Goal: Information Seeking & Learning: Learn about a topic

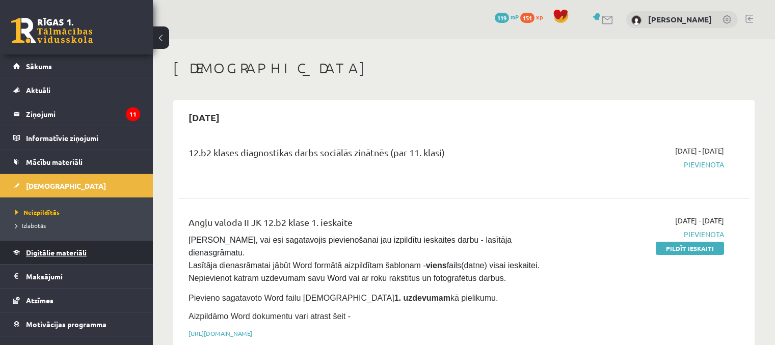
scroll to position [153, 0]
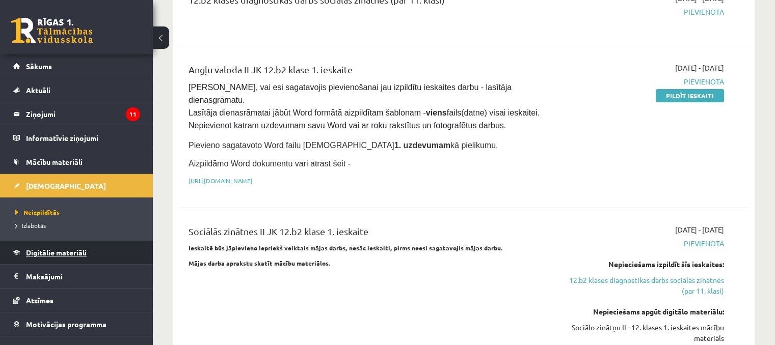
click at [47, 255] on span "Digitālie materiāli" at bounding box center [56, 252] width 61 height 9
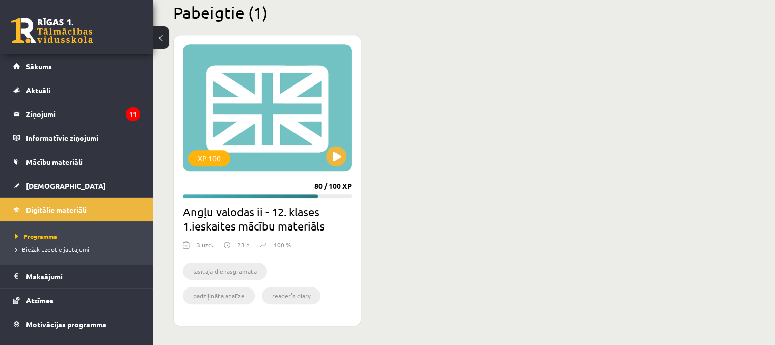
scroll to position [952, 0]
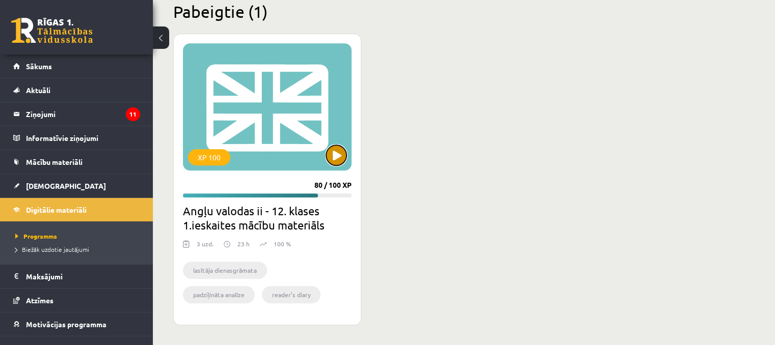
click at [340, 158] on button at bounding box center [336, 155] width 20 height 20
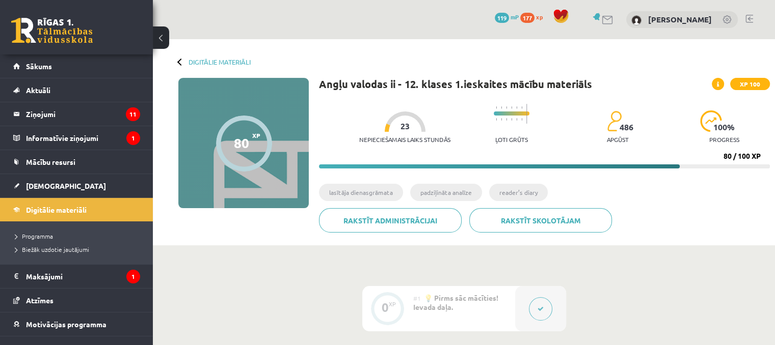
click at [179, 59] on div "Digitālie materiāli" at bounding box center [214, 62] width 72 height 8
click at [181, 66] on div "Digitālie materiāli 80 XP XP 100 80 / 100 XP Angļu valodas ii - 12. klases 1.ie…" at bounding box center [464, 142] width 622 height 206
click at [39, 274] on legend "Maksājumi 1" at bounding box center [83, 276] width 114 height 23
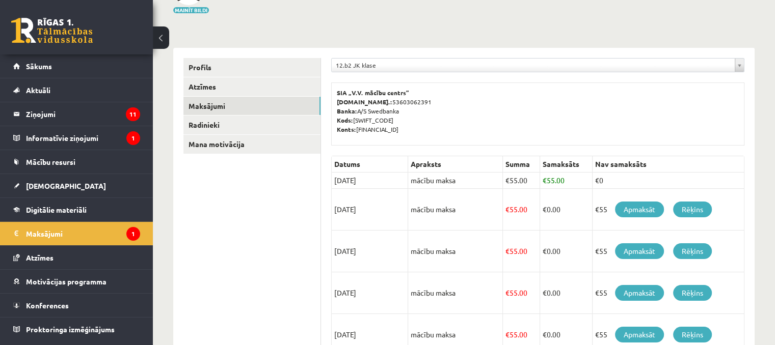
scroll to position [102, 0]
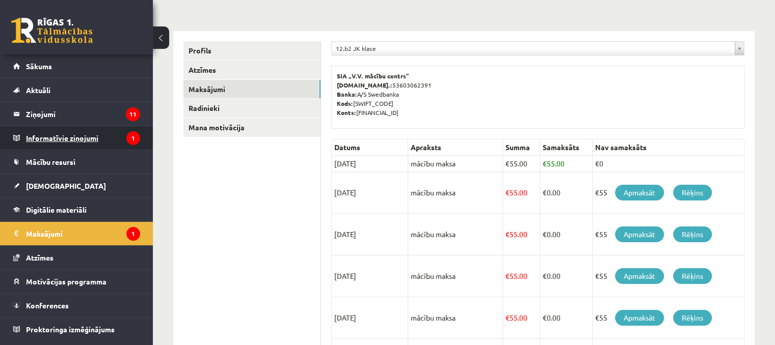
click at [38, 144] on legend "Informatīvie ziņojumi 1" at bounding box center [83, 137] width 114 height 23
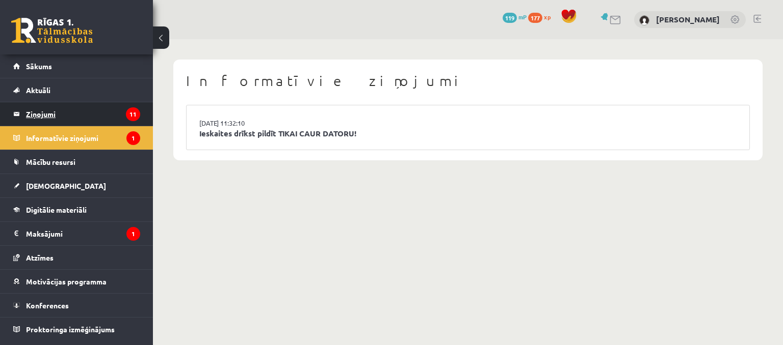
click at [59, 119] on legend "Ziņojumi 11" at bounding box center [83, 113] width 114 height 23
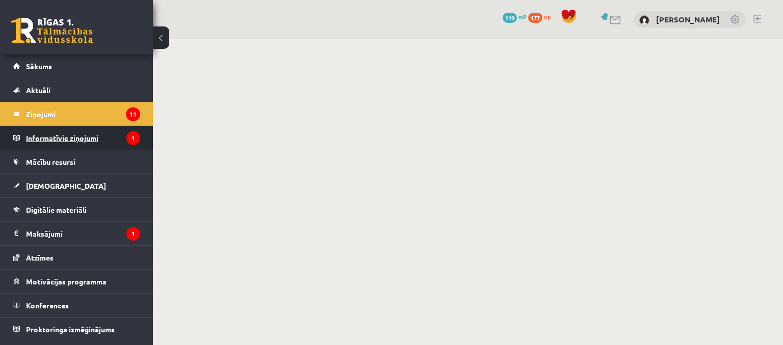
click at [57, 135] on legend "Informatīvie ziņojumi 1" at bounding box center [83, 137] width 114 height 23
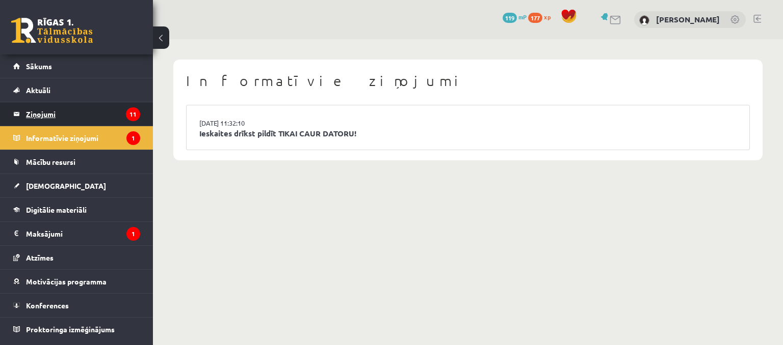
click at [50, 115] on legend "Ziņojumi 11" at bounding box center [83, 113] width 114 height 23
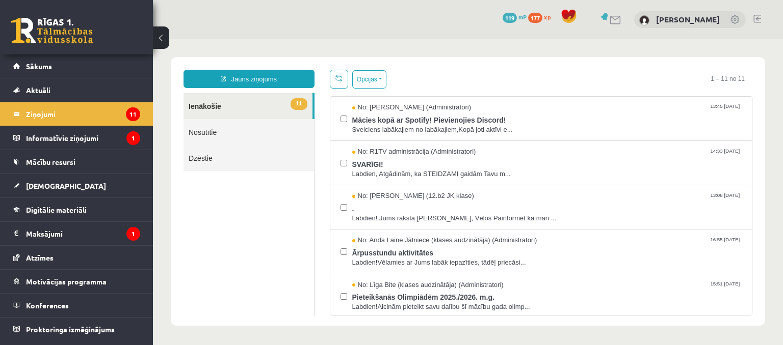
click at [257, 115] on link "11 Ienākošie" at bounding box center [247, 106] width 129 height 26
click at [400, 166] on span "SVARĪGI!" at bounding box center [547, 163] width 390 height 13
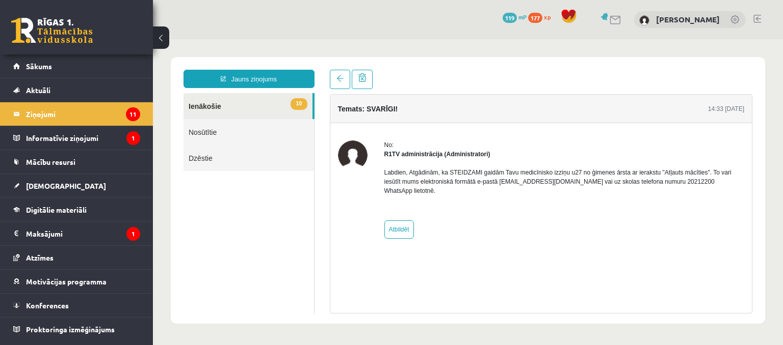
click at [200, 105] on link "10 Ienākošie" at bounding box center [247, 106] width 129 height 26
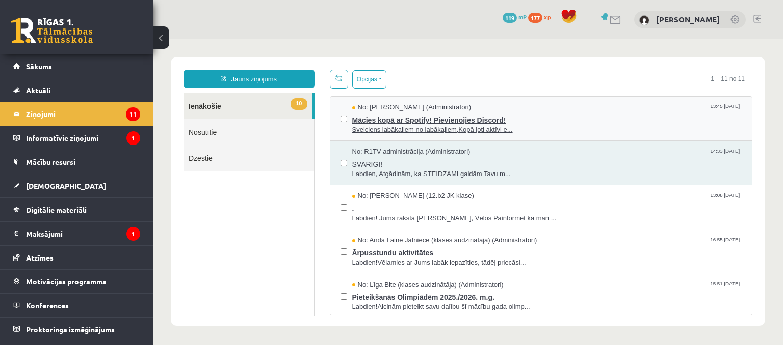
click at [389, 129] on span "Sveiciens labākajiem no labākajiem,Kopā ļoti aktīvi e..." at bounding box center [547, 130] width 390 height 10
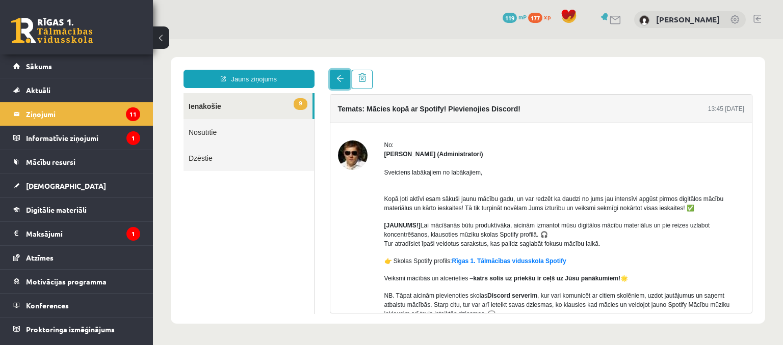
click at [335, 86] on link at bounding box center [340, 79] width 20 height 19
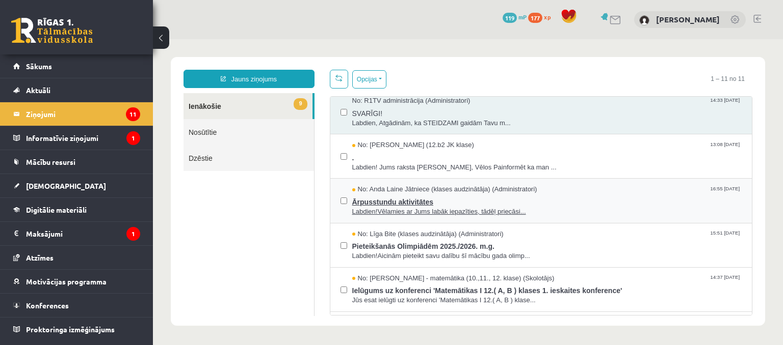
click at [391, 205] on span "Ārpusstundu aktivitātes" at bounding box center [547, 201] width 390 height 13
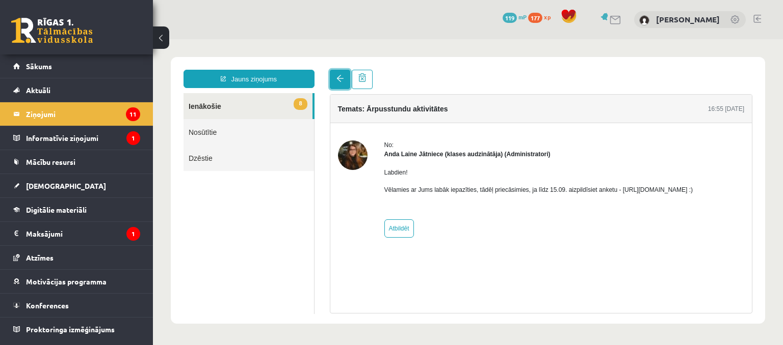
click at [341, 82] on span at bounding box center [339, 78] width 7 height 7
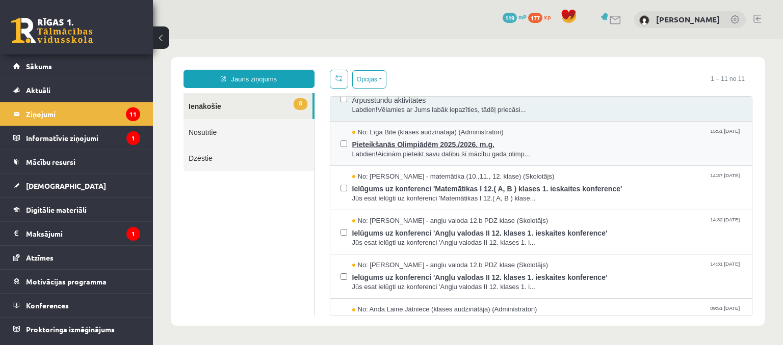
click at [390, 150] on span "Labdien!Aicinām pieteikt savu dalību šī mācību gada olimp..." at bounding box center [547, 155] width 390 height 10
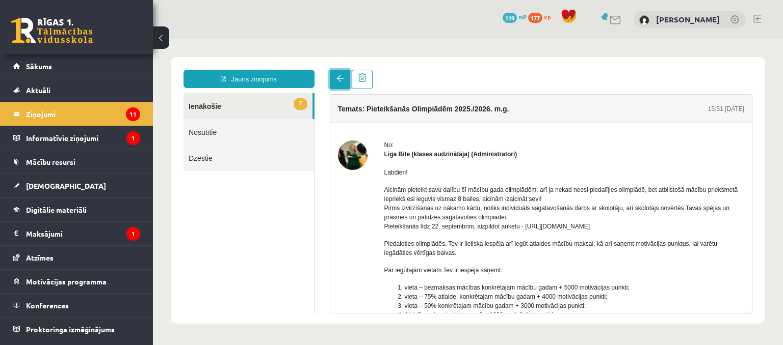
click at [344, 84] on link at bounding box center [340, 79] width 20 height 19
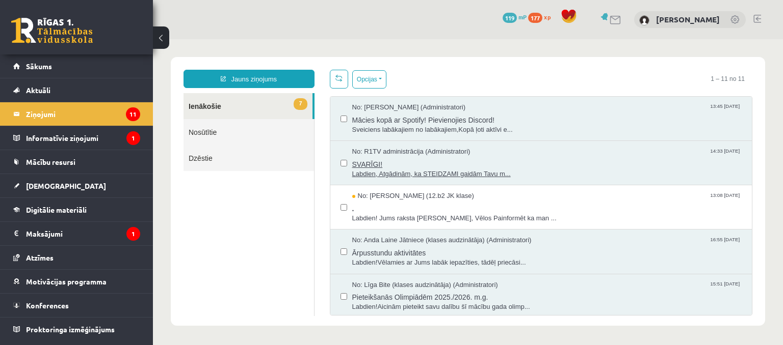
click at [439, 164] on span "SVARĪGI!" at bounding box center [547, 163] width 390 height 13
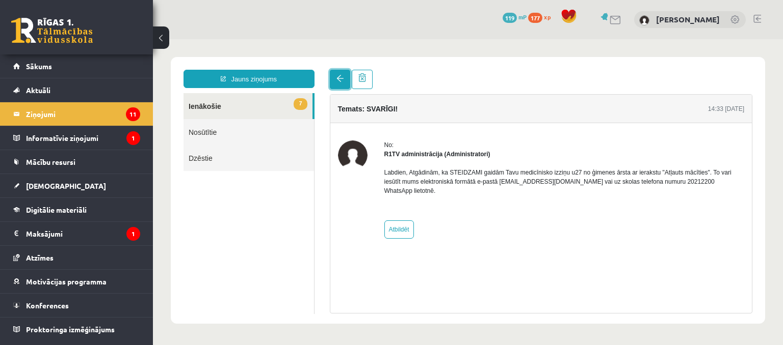
click at [343, 82] on link at bounding box center [340, 79] width 20 height 19
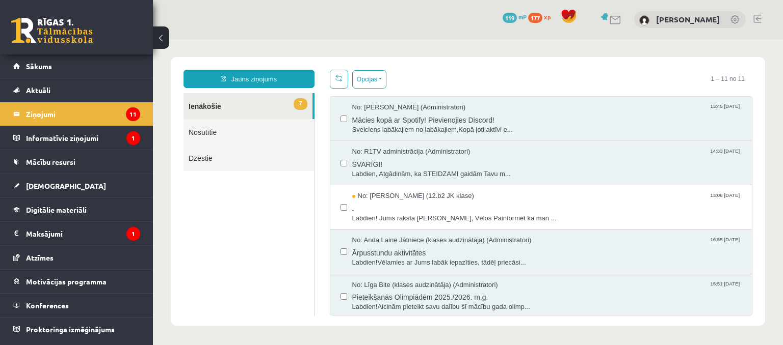
click at [286, 103] on link "7 Ienākošie" at bounding box center [247, 106] width 129 height 26
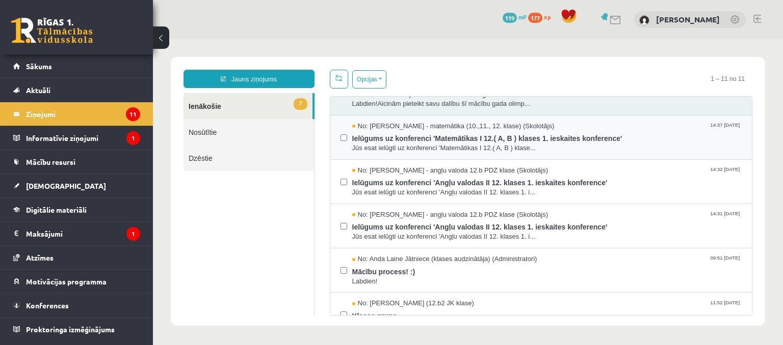
scroll to position [204, 0]
click at [381, 147] on span "Jūs esat ielūgti uz konferenci 'Matemātikas I 12.( A, B ) klase..." at bounding box center [547, 148] width 390 height 10
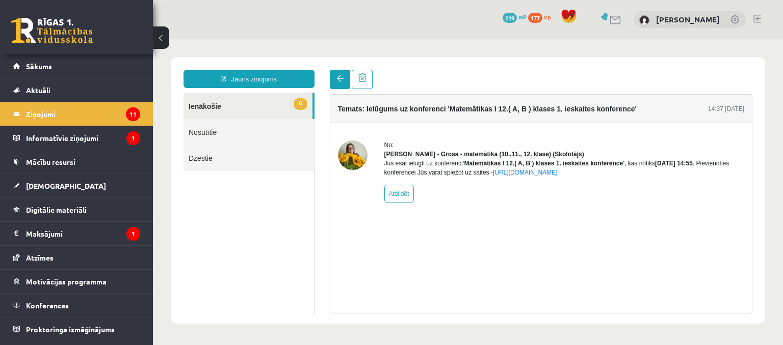
scroll to position [0, 0]
click at [338, 85] on link at bounding box center [340, 79] width 20 height 19
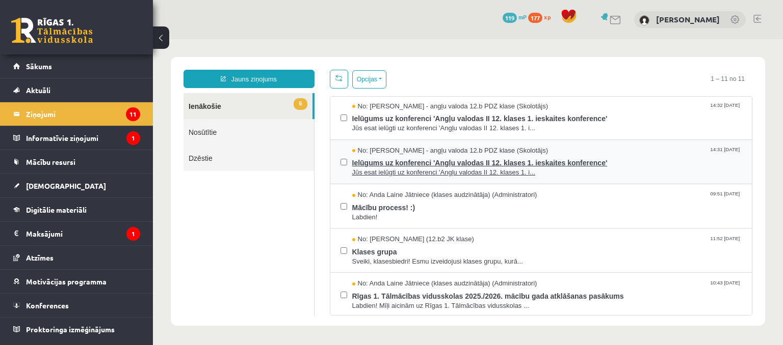
click at [375, 162] on span "Ielūgums uz konferenci 'Angļu valodas II 12. klases 1. ieskaites konference'" at bounding box center [547, 161] width 390 height 13
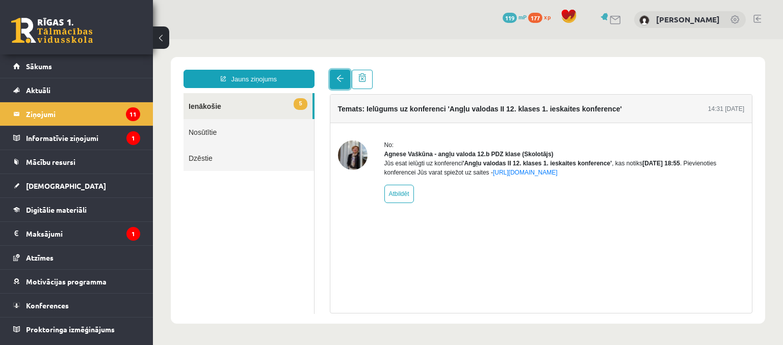
click at [340, 83] on link at bounding box center [340, 79] width 20 height 19
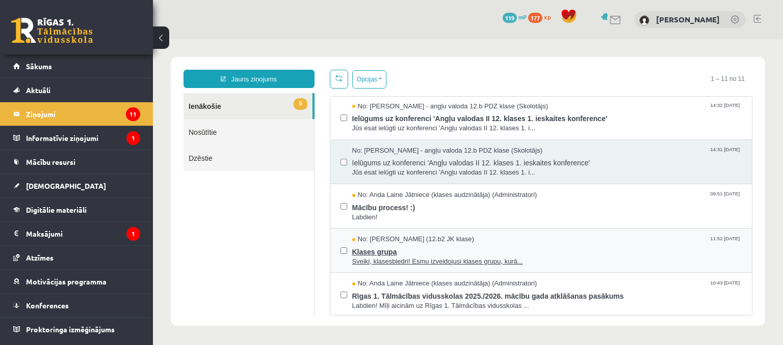
click at [395, 248] on span "Klases grupa" at bounding box center [547, 251] width 390 height 13
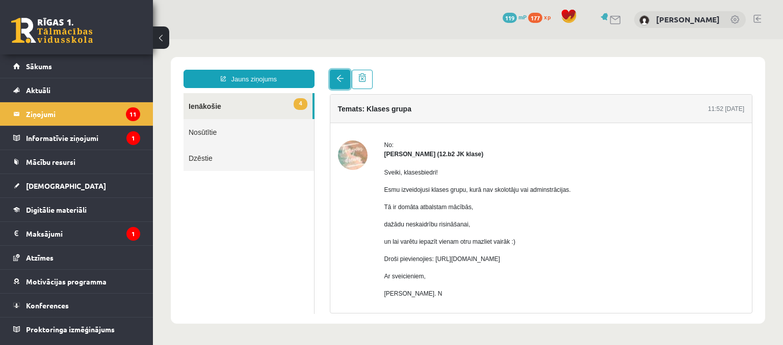
click at [337, 84] on link at bounding box center [340, 79] width 20 height 19
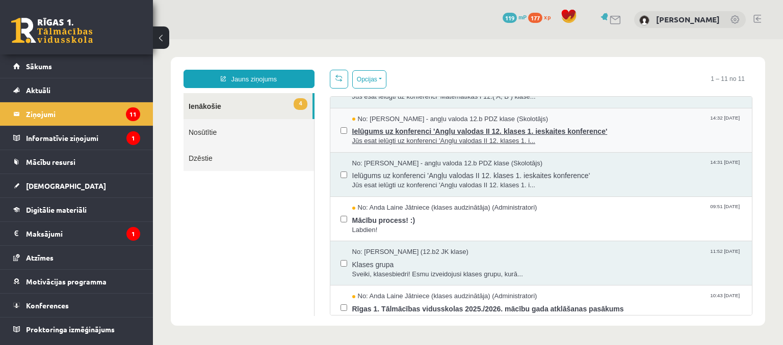
click at [381, 133] on span "Ielūgums uz konferenci 'Angļu valodas II 12. klases 1. ieskaites konference'" at bounding box center [547, 130] width 390 height 13
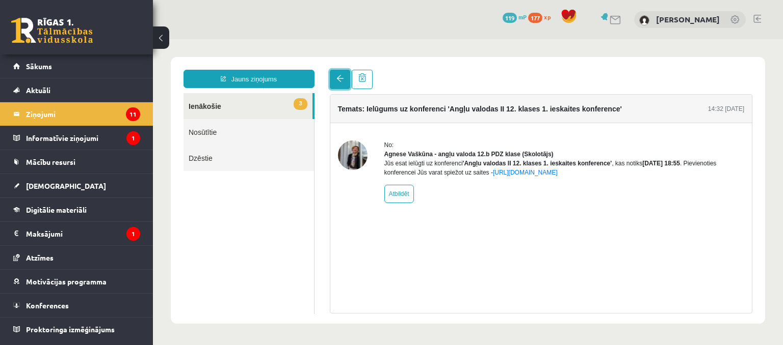
click at [338, 86] on link at bounding box center [340, 79] width 20 height 19
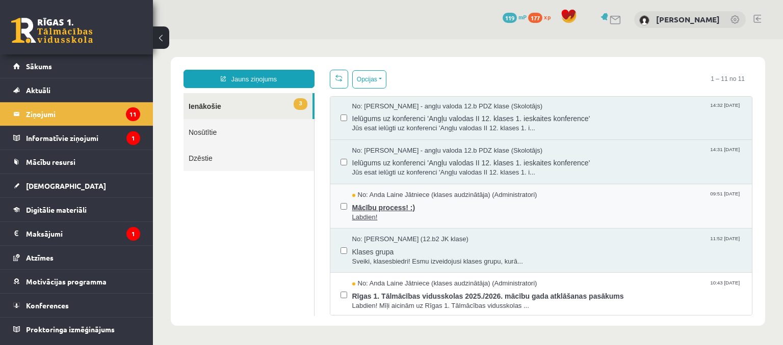
click at [373, 204] on span "Mācību process! :)" at bounding box center [547, 206] width 390 height 13
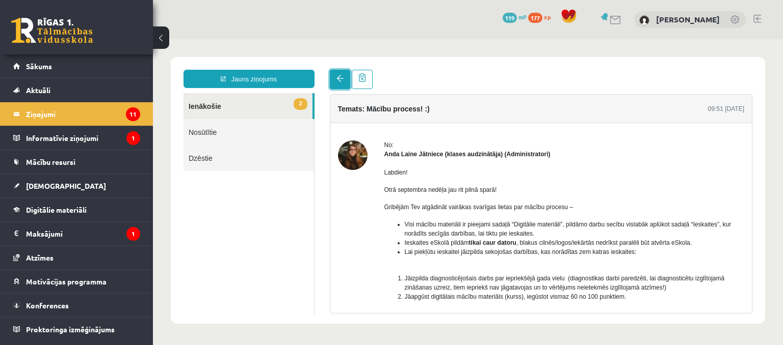
click at [338, 82] on span at bounding box center [339, 78] width 7 height 7
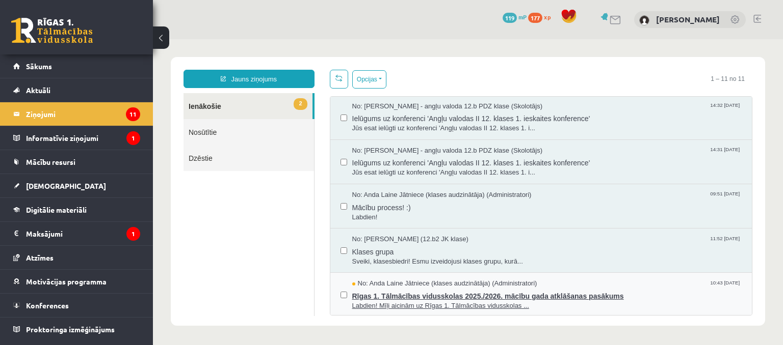
click at [367, 294] on span "Rīgas 1. Tālmācības vidusskolas 2025./2026. mācību gada atklāšanas pasākums" at bounding box center [547, 295] width 390 height 13
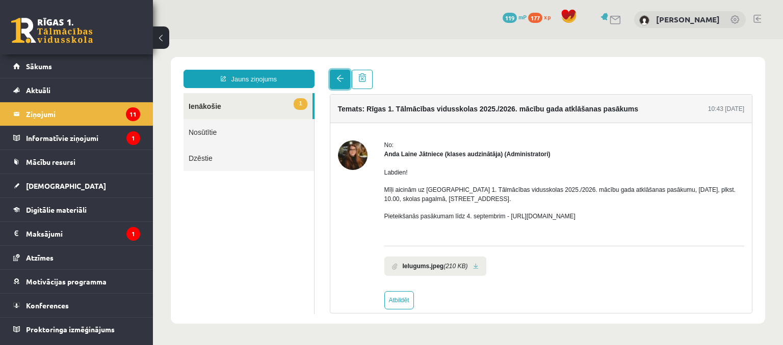
click at [338, 81] on span at bounding box center [339, 78] width 7 height 7
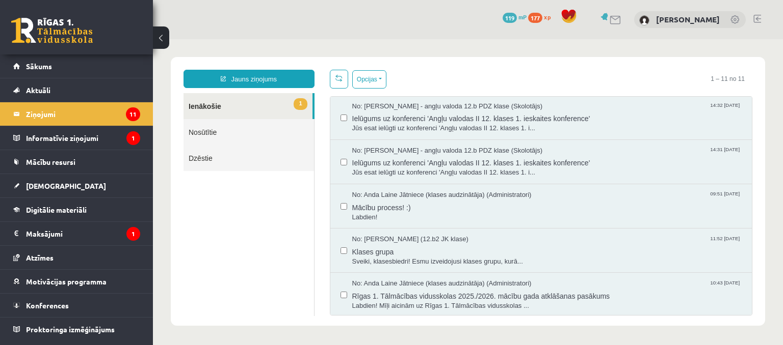
click at [279, 113] on link "1 Ienākošie" at bounding box center [247, 106] width 129 height 26
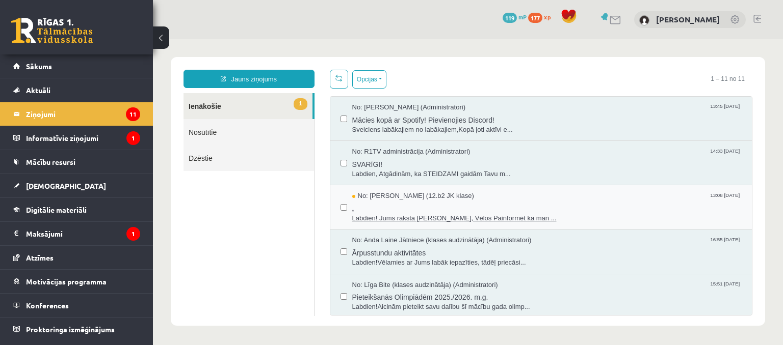
click at [384, 201] on span "." at bounding box center [547, 207] width 390 height 13
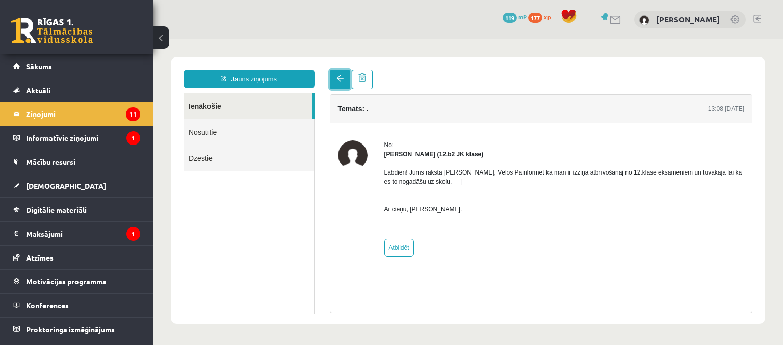
click at [338, 84] on link at bounding box center [340, 79] width 20 height 19
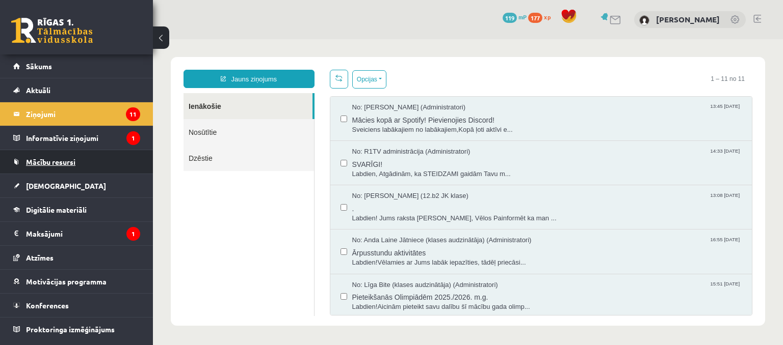
click at [72, 166] on link "Mācību resursi" at bounding box center [76, 161] width 127 height 23
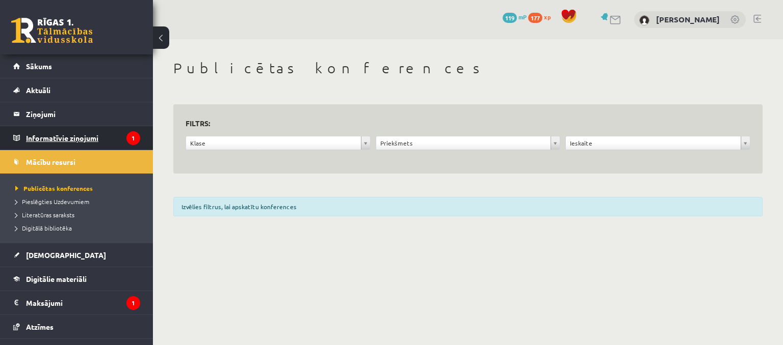
click at [63, 143] on legend "Informatīvie ziņojumi 1" at bounding box center [83, 137] width 114 height 23
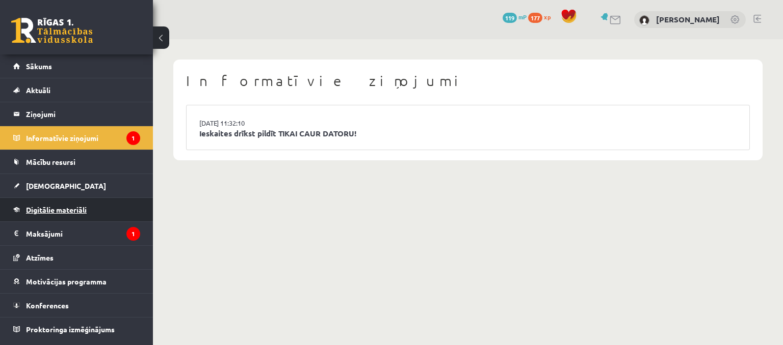
click at [34, 210] on span "Digitālie materiāli" at bounding box center [56, 209] width 61 height 9
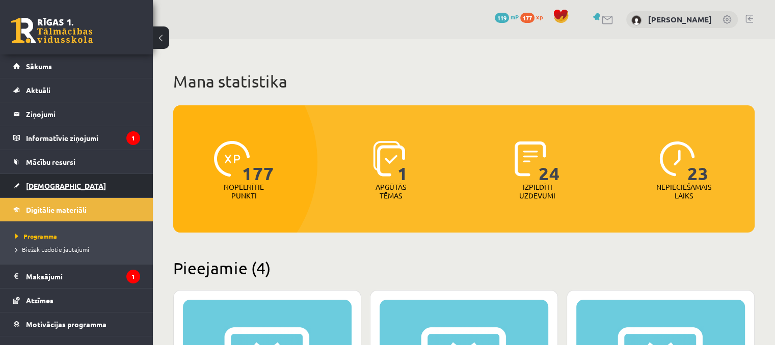
click at [46, 187] on span "[DEMOGRAPHIC_DATA]" at bounding box center [66, 185] width 80 height 9
